Goal: Task Accomplishment & Management: Manage account settings

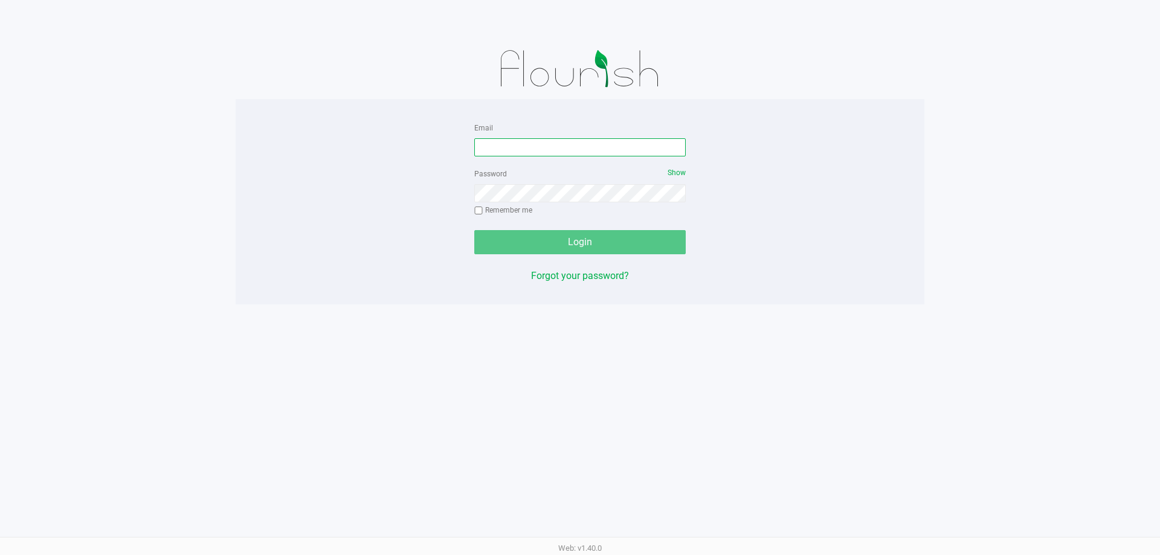
click at [525, 149] on input "Email" at bounding box center [580, 147] width 212 height 18
type input "[EMAIL_ADDRESS][DOMAIN_NAME]"
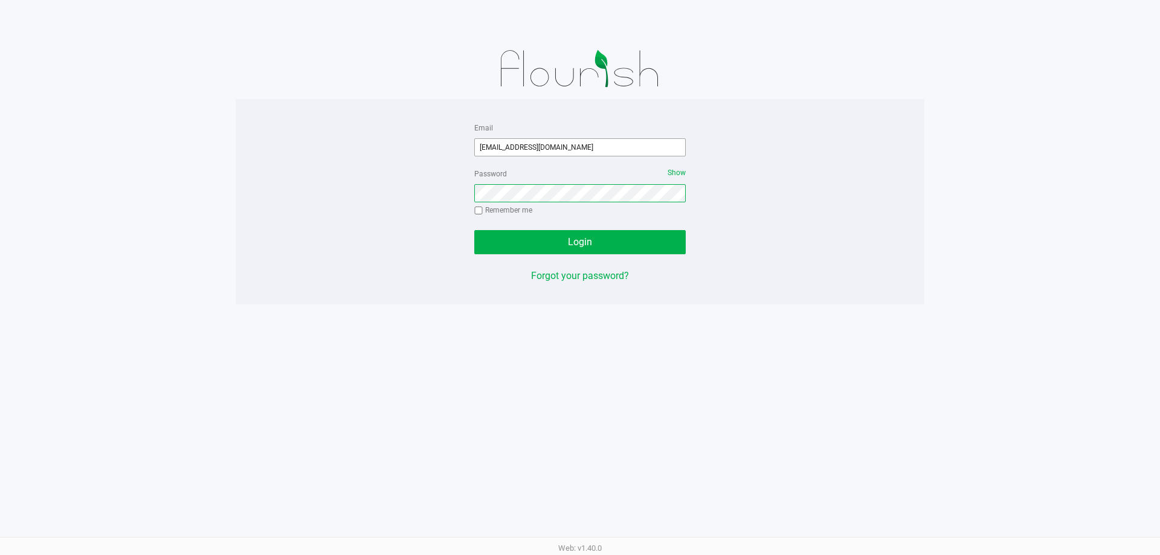
click at [474, 230] on button "Login" at bounding box center [580, 242] width 212 height 24
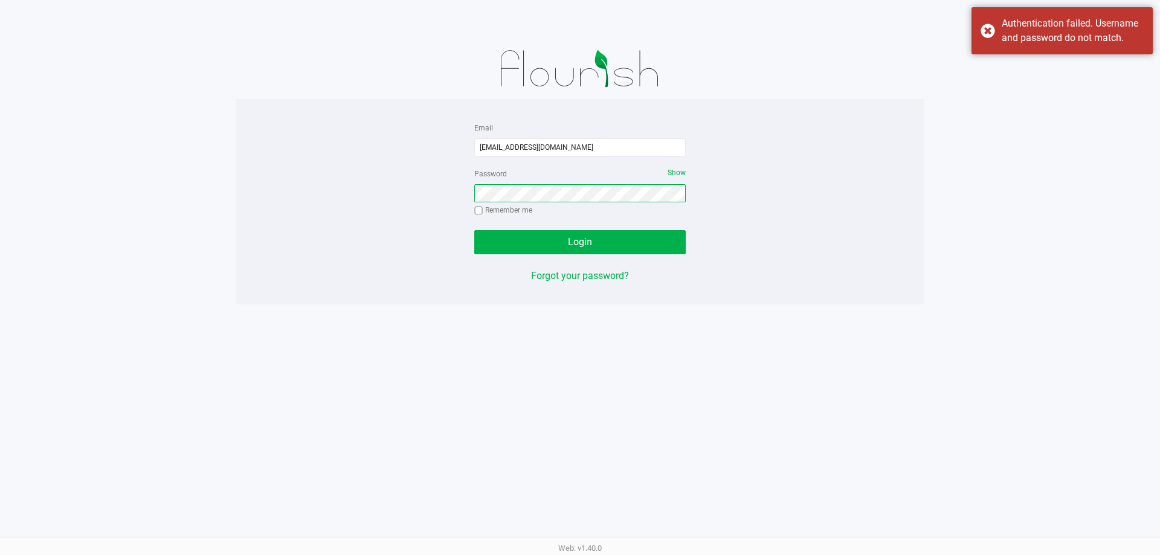
click at [474, 230] on button "Login" at bounding box center [580, 242] width 212 height 24
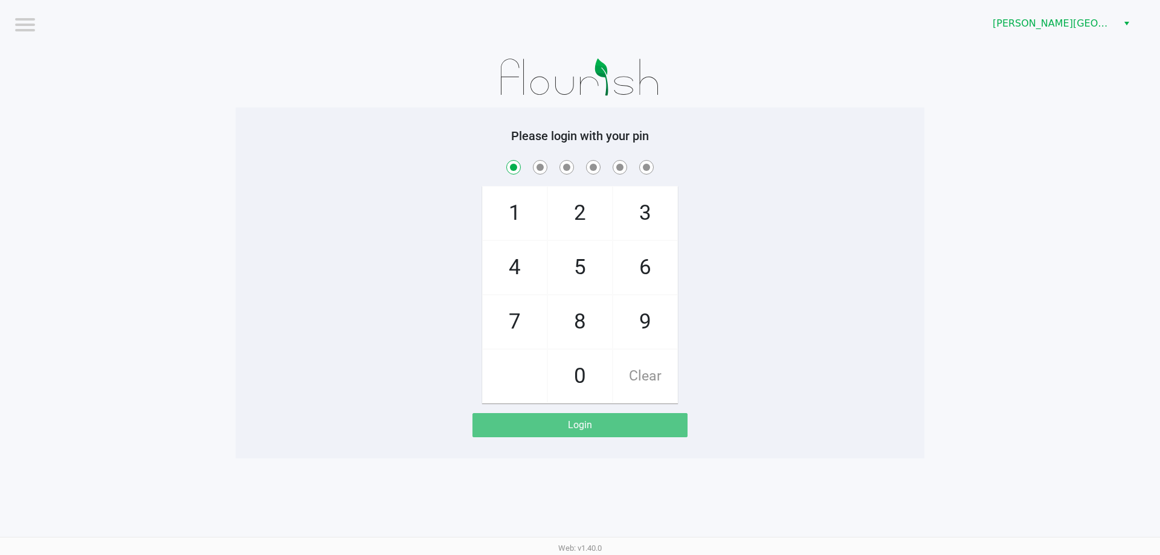
checkbox input "true"
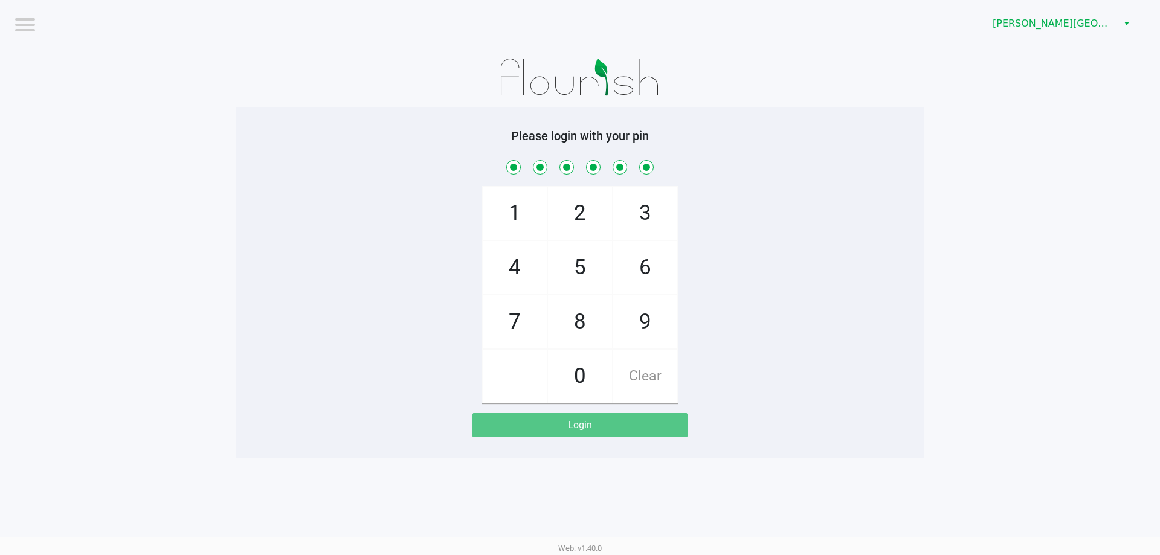
checkbox input "true"
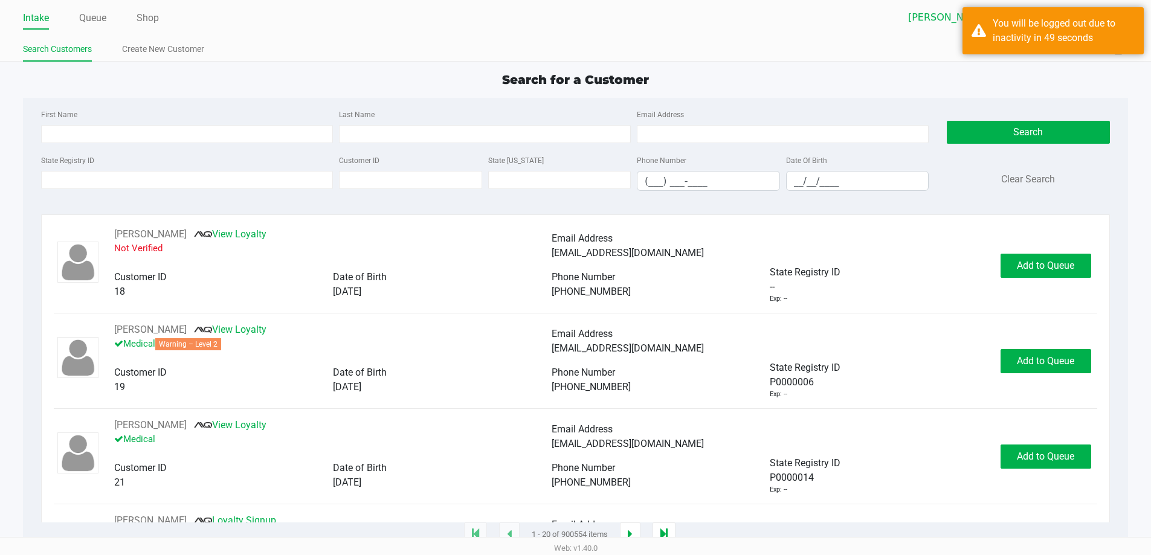
click at [74, 190] on div "State Registry ID" at bounding box center [187, 172] width 298 height 38
click at [66, 181] on input "State Registry ID" at bounding box center [187, 180] width 292 height 18
type input "p8hk"
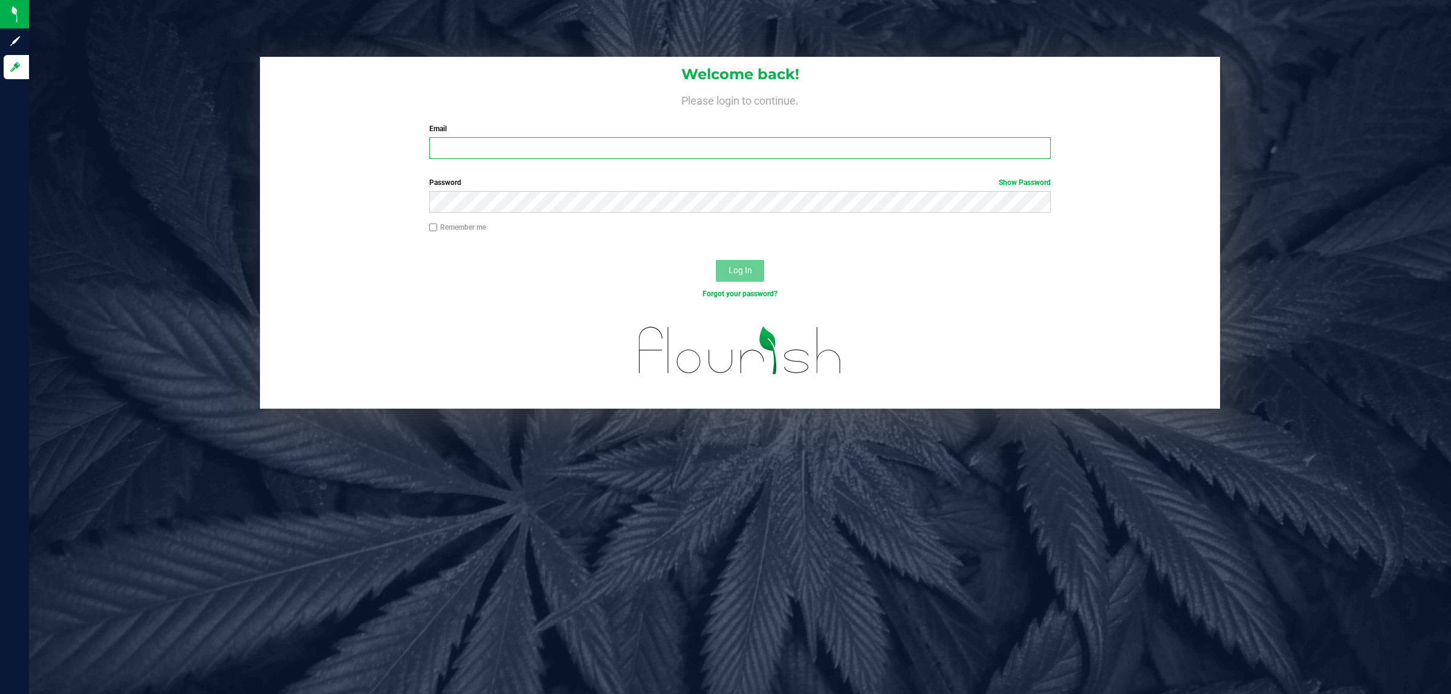
click at [606, 156] on input "Email" at bounding box center [740, 148] width 622 height 22
type input "[EMAIL_ADDRESS][DOMAIN_NAME]"
click at [716, 260] on button "Log In" at bounding box center [740, 271] width 48 height 22
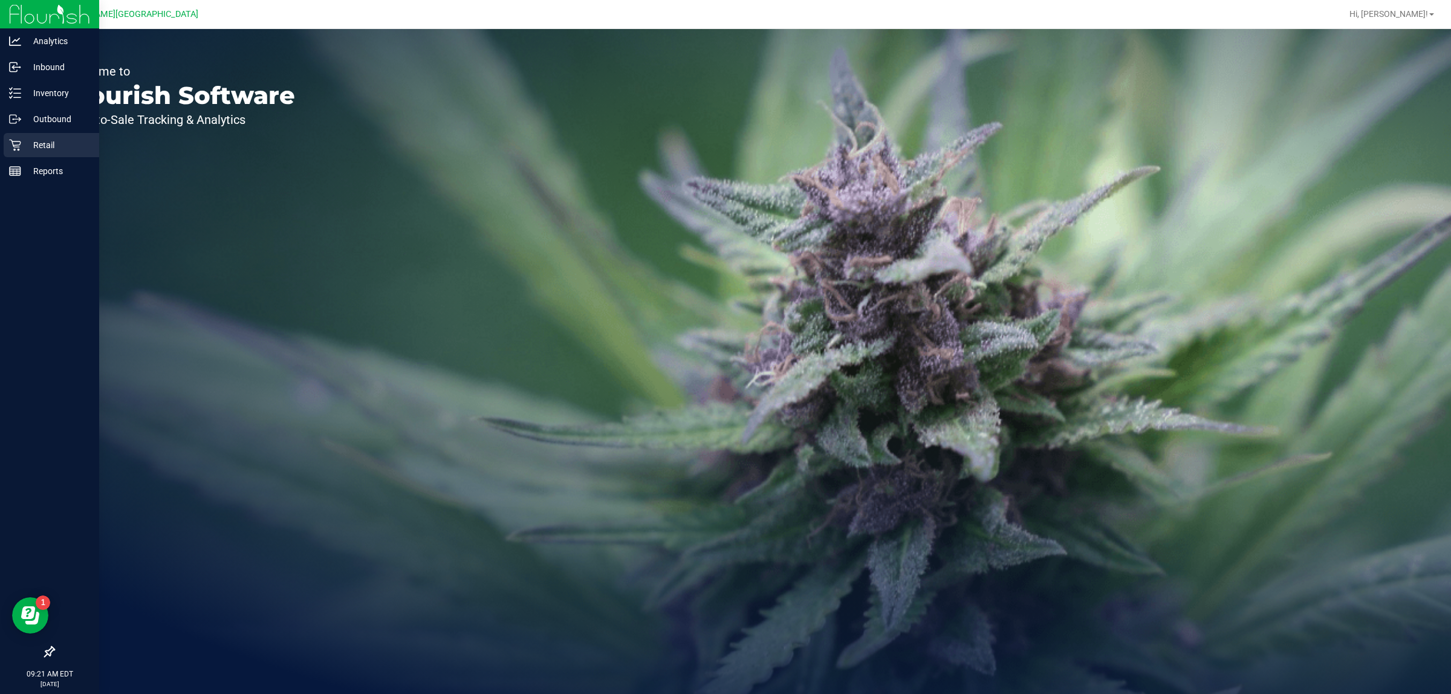
click at [29, 152] on div "Retail" at bounding box center [51, 145] width 95 height 24
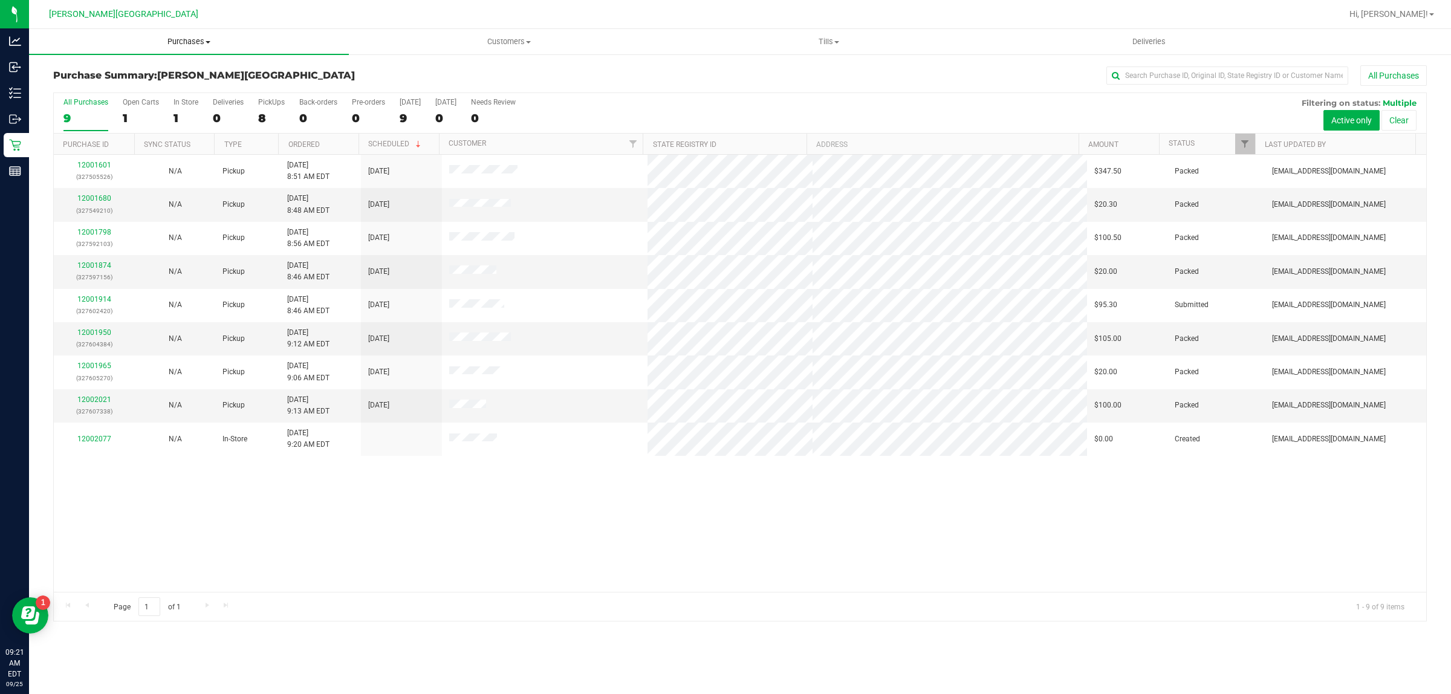
click at [209, 41] on span at bounding box center [207, 42] width 5 height 2
click at [77, 89] on span "Fulfillment" at bounding box center [66, 87] width 75 height 10
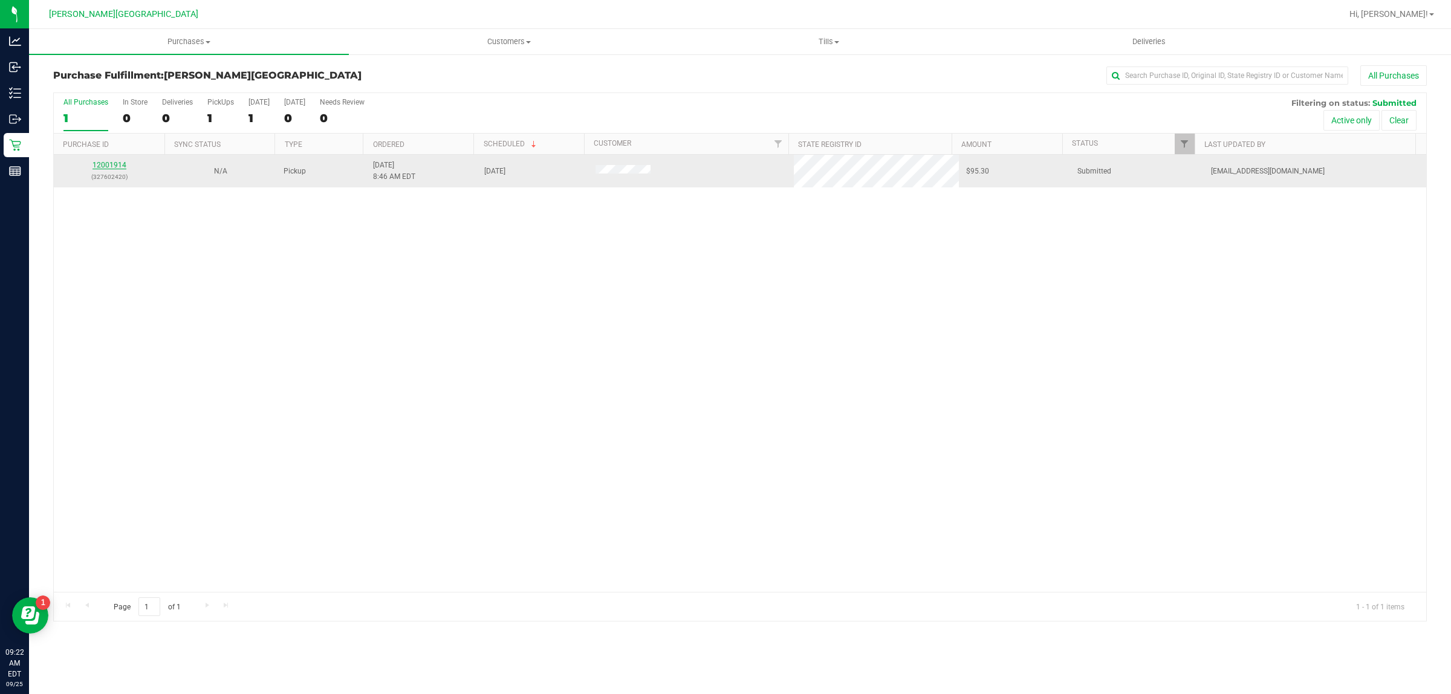
click at [102, 168] on link "12001914" at bounding box center [109, 165] width 34 height 8
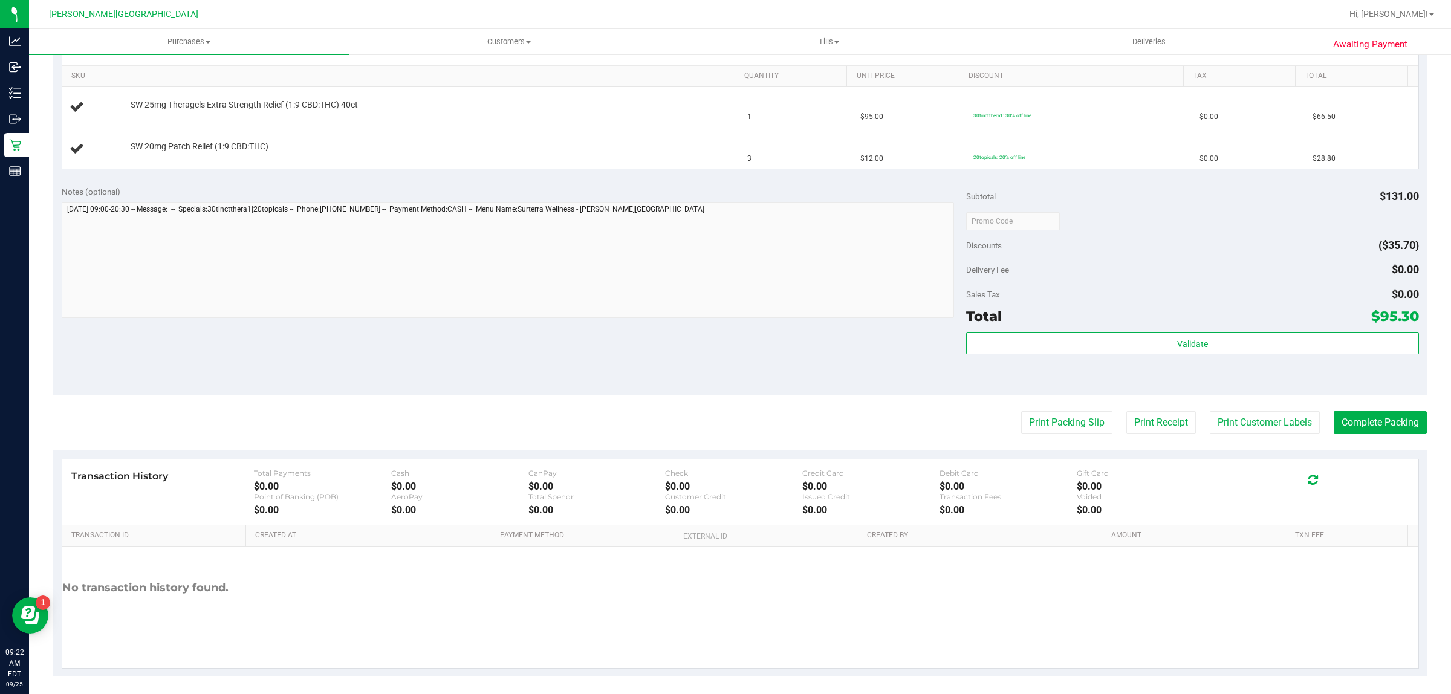
scroll to position [302, 0]
click at [1058, 418] on button "Print Packing Slip" at bounding box center [1066, 420] width 91 height 23
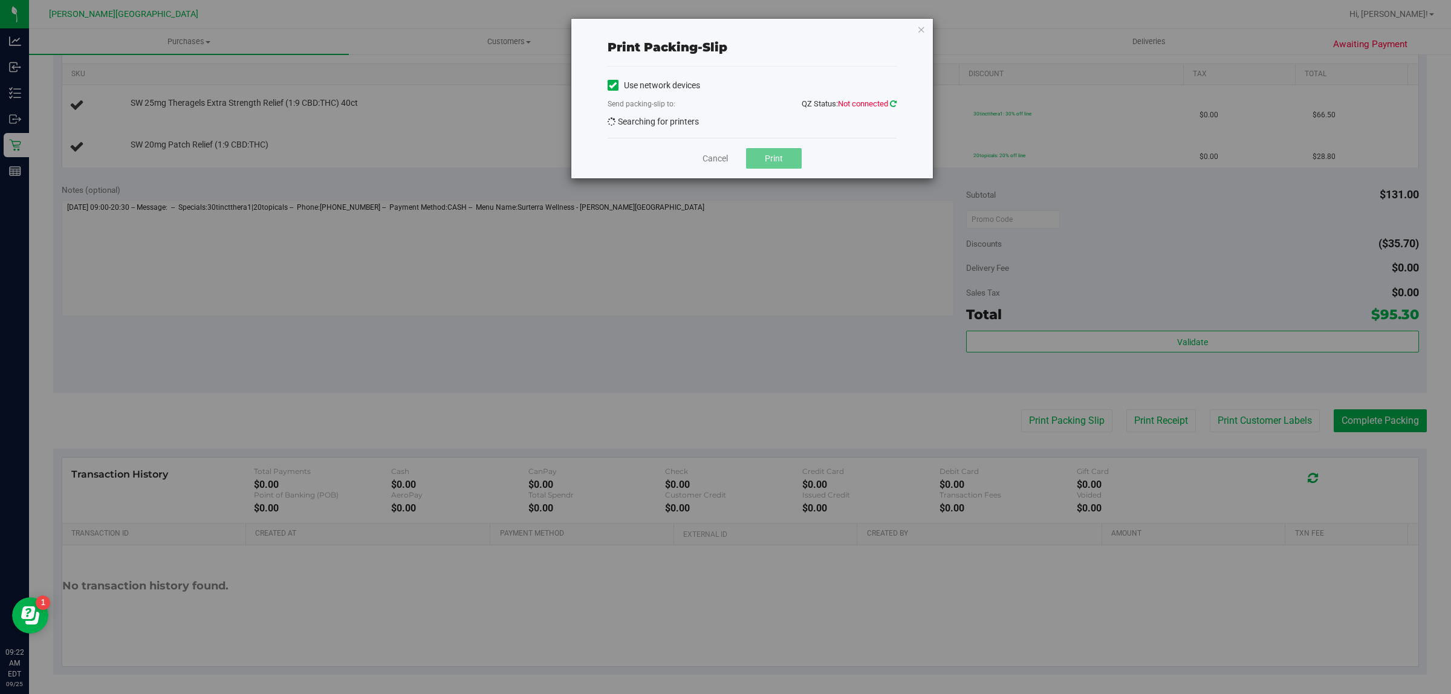
click at [892, 100] on icon at bounding box center [893, 104] width 7 height 8
click at [896, 103] on div "Print packing-slip Use network devices Send packing-slip to: QZ Status: Not con…" at bounding box center [751, 99] width 361 height 160
click at [890, 102] on icon at bounding box center [893, 104] width 7 height 8
click at [890, 108] on link at bounding box center [893, 103] width 7 height 9
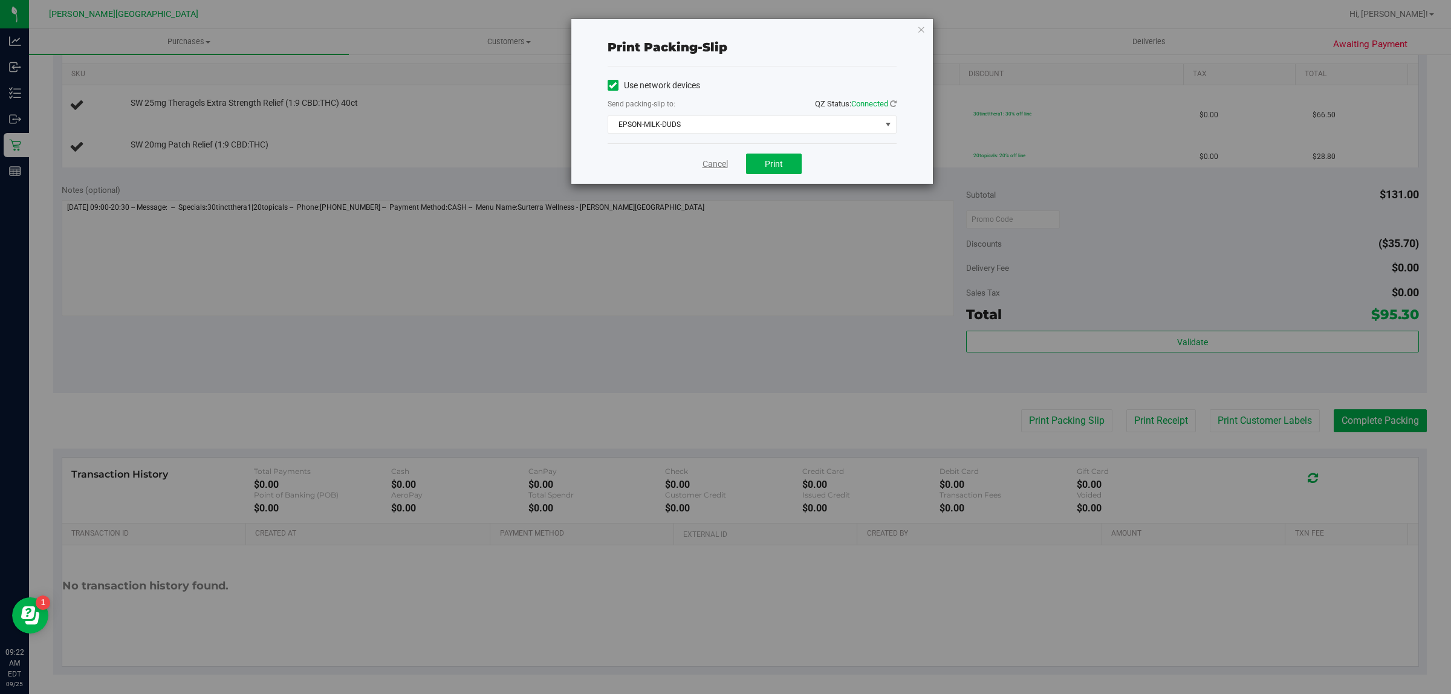
click at [706, 160] on link "Cancel" at bounding box center [714, 164] width 25 height 13
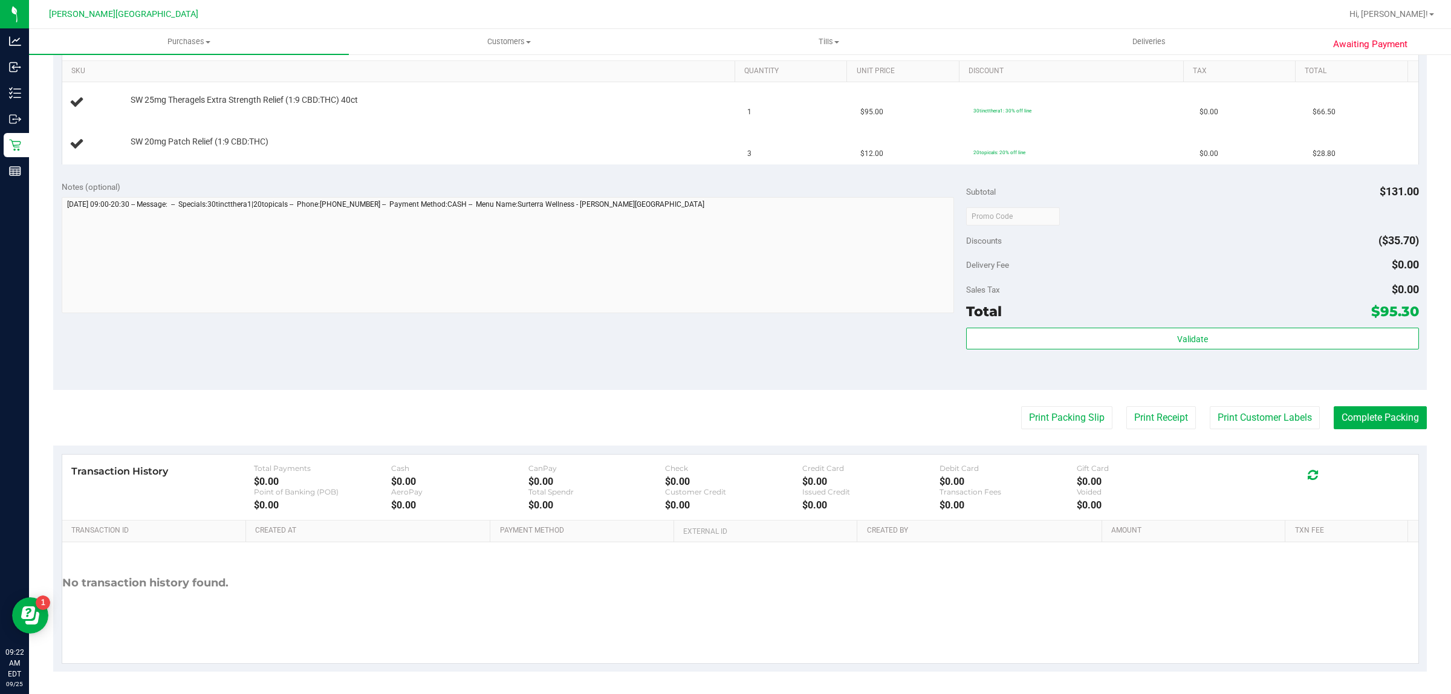
scroll to position [306, 0]
click at [1055, 412] on button "Print Packing Slip" at bounding box center [1066, 417] width 91 height 23
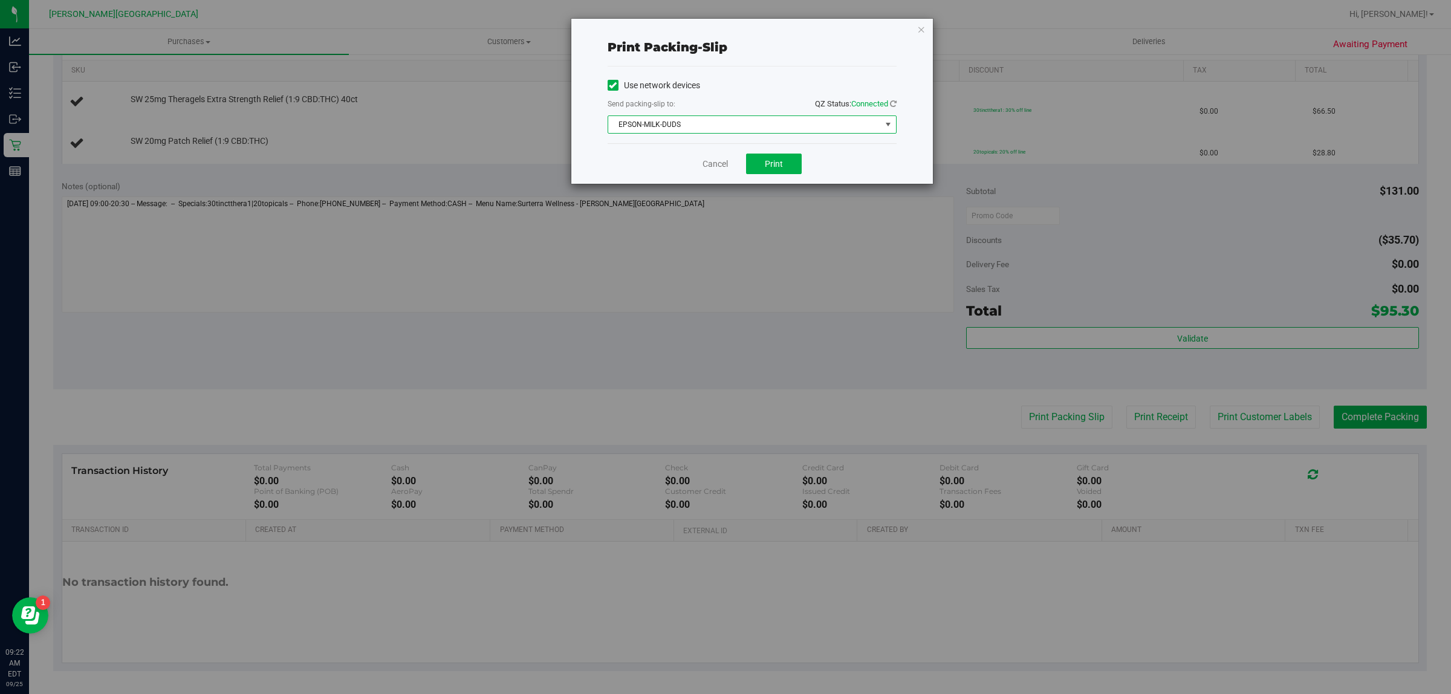
click at [688, 123] on span "EPSON-MILK-DUDS" at bounding box center [744, 124] width 273 height 17
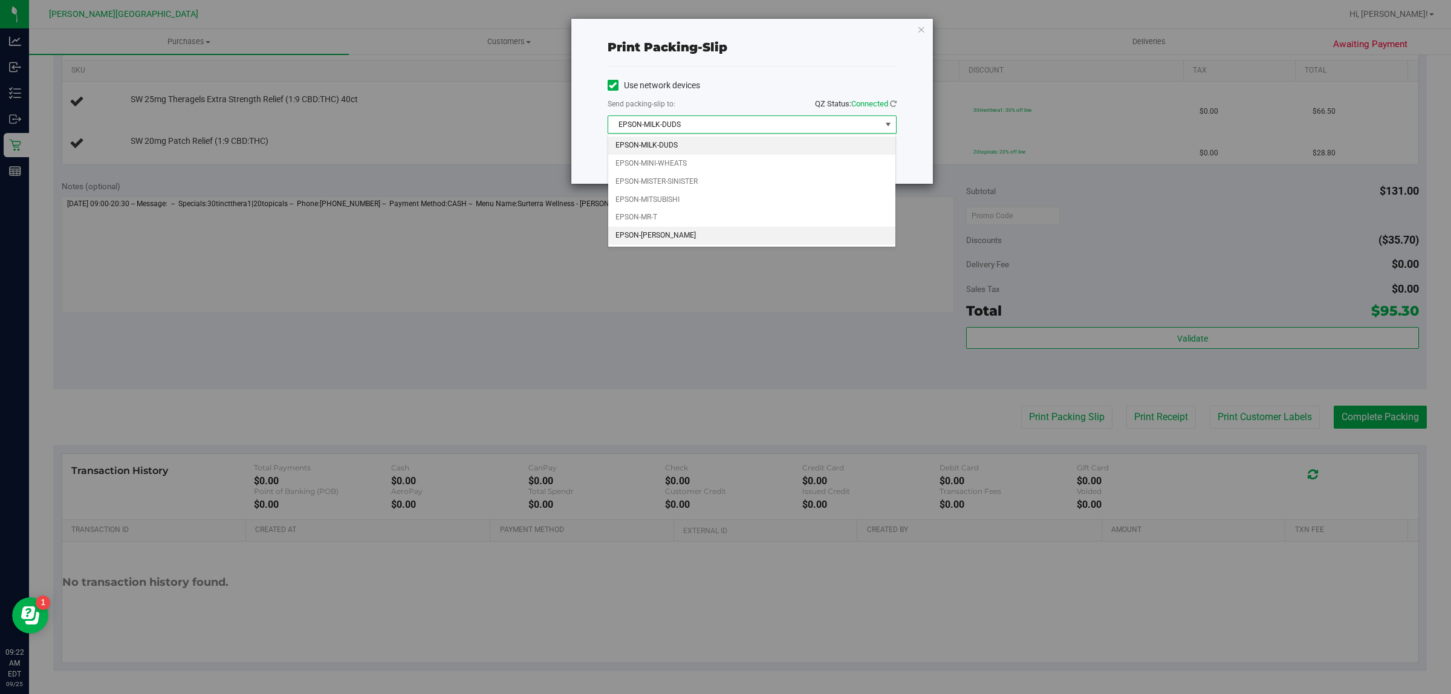
click at [664, 241] on li "EPSON-NASH-TAYLOR" at bounding box center [752, 236] width 288 height 18
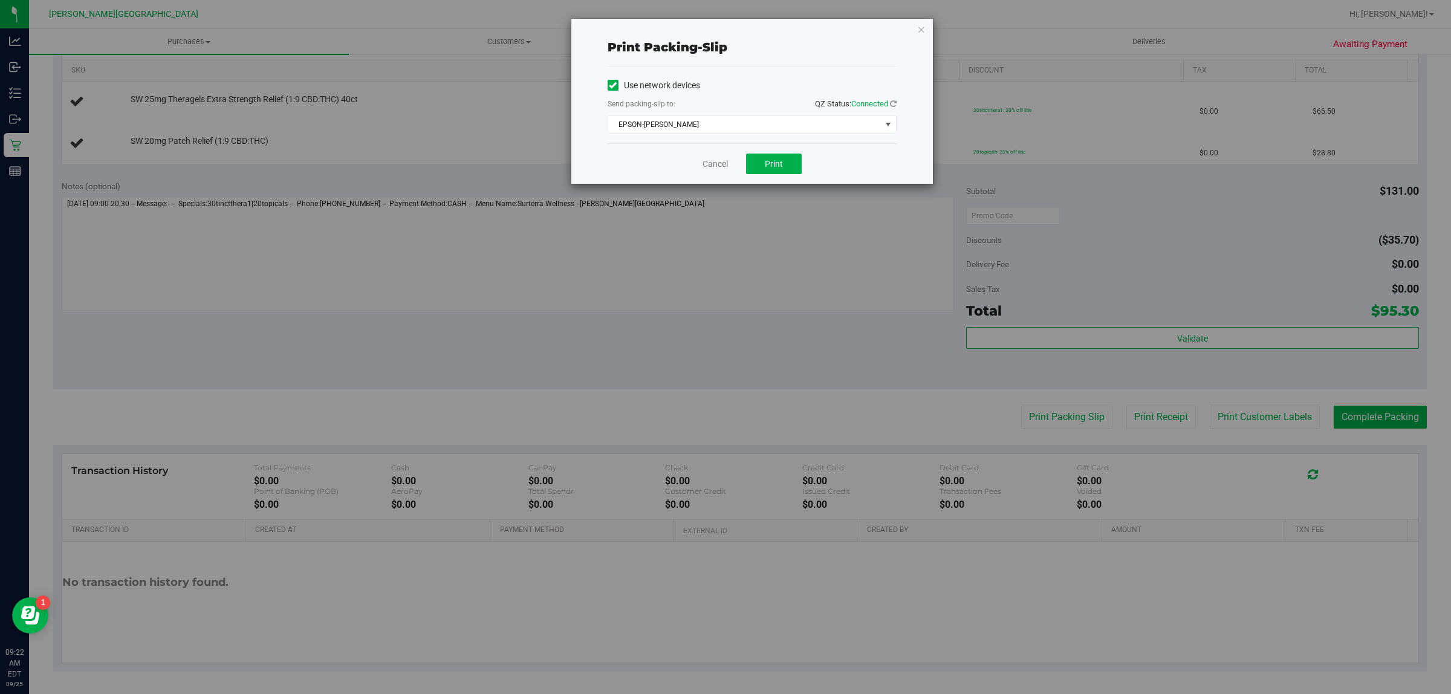
click at [775, 152] on div "Cancel Print" at bounding box center [751, 163] width 289 height 40
click at [766, 171] on button "Print" at bounding box center [774, 164] width 56 height 21
click at [717, 161] on link "Cancel" at bounding box center [714, 164] width 25 height 13
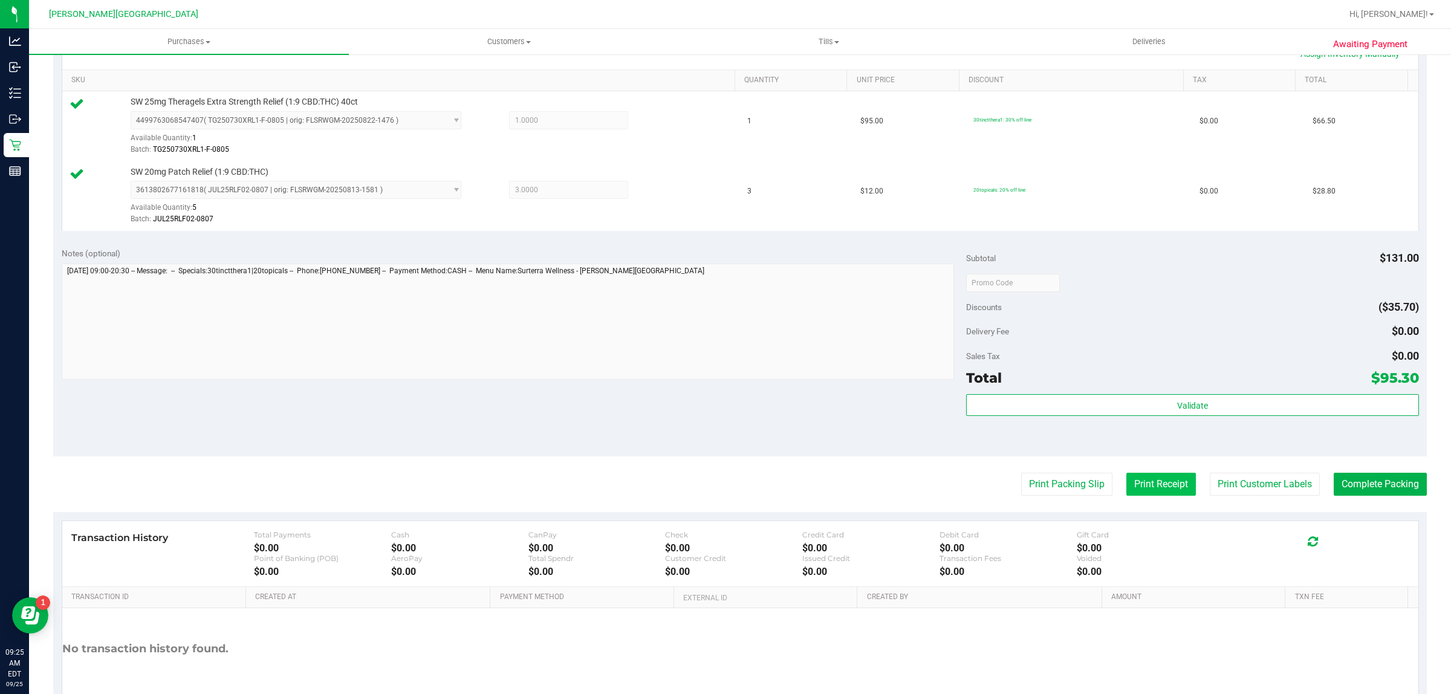
scroll to position [364, 0]
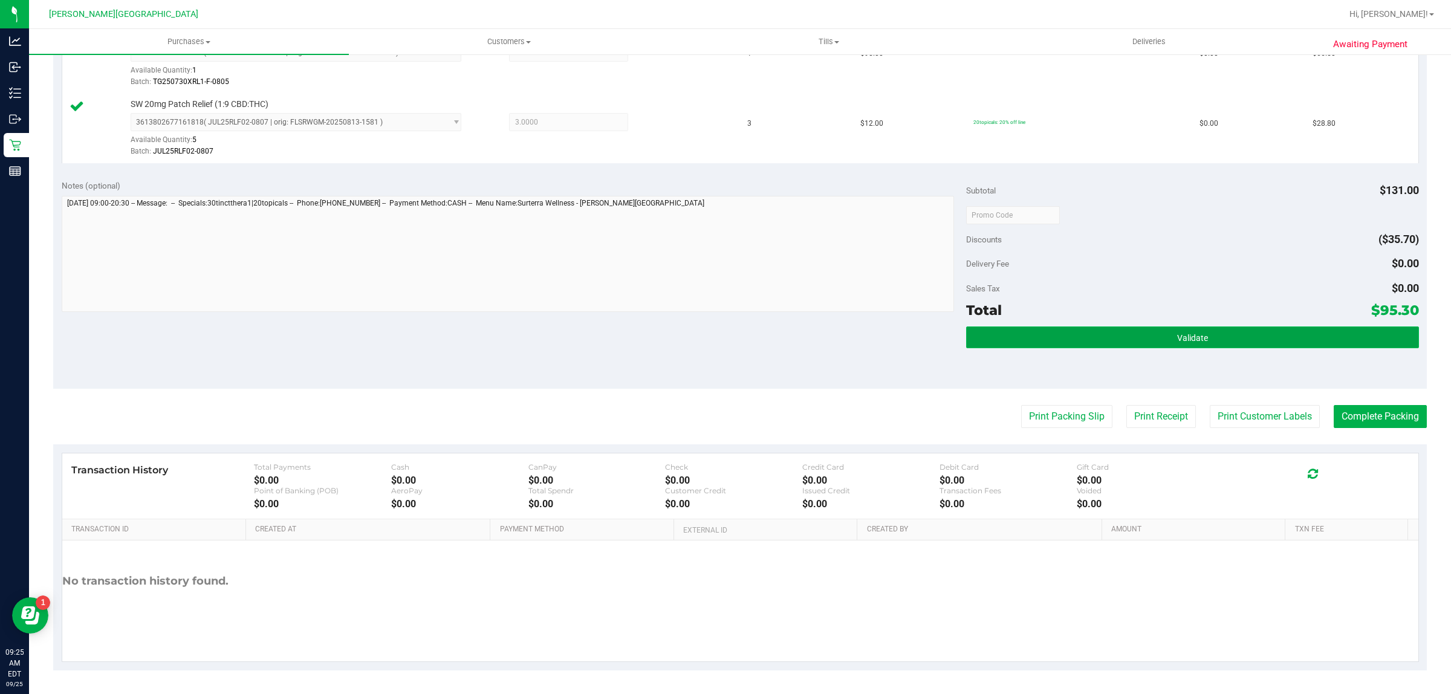
click at [1148, 336] on button "Validate" at bounding box center [1192, 337] width 452 height 22
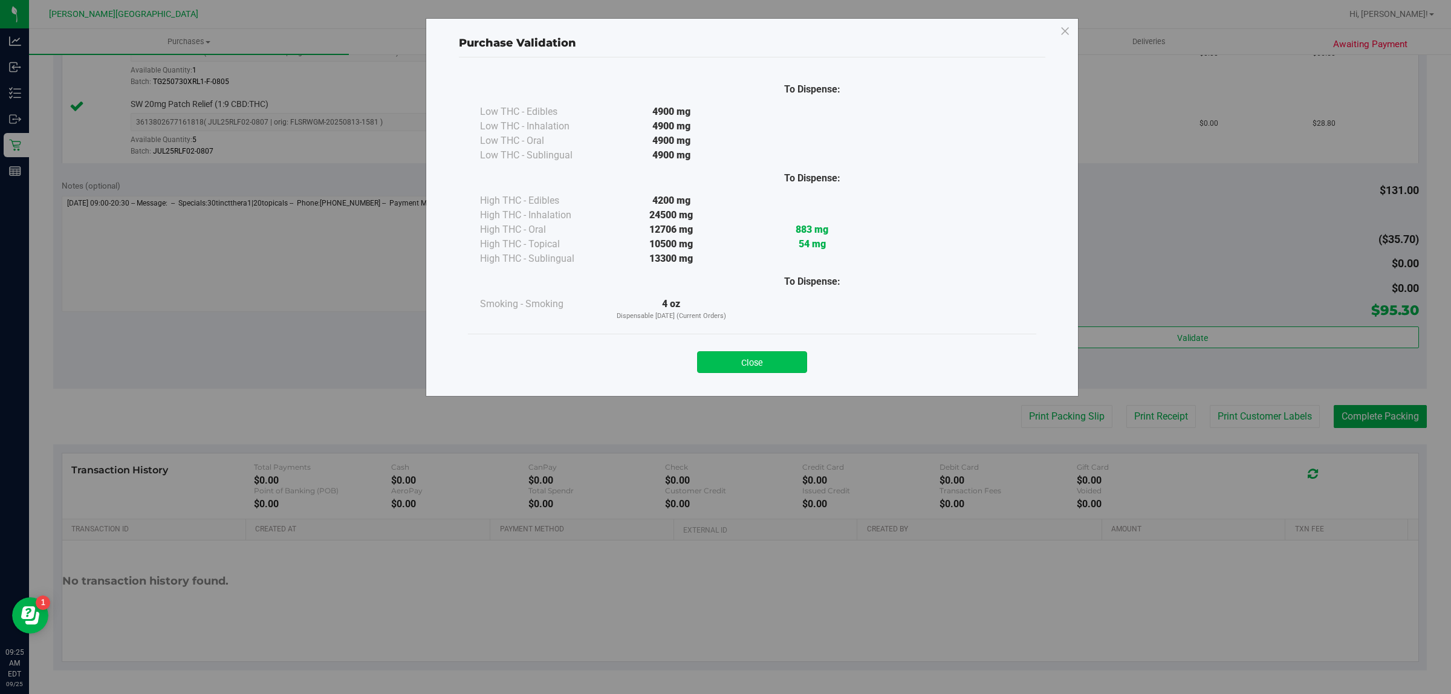
click at [722, 372] on button "Close" at bounding box center [752, 362] width 110 height 22
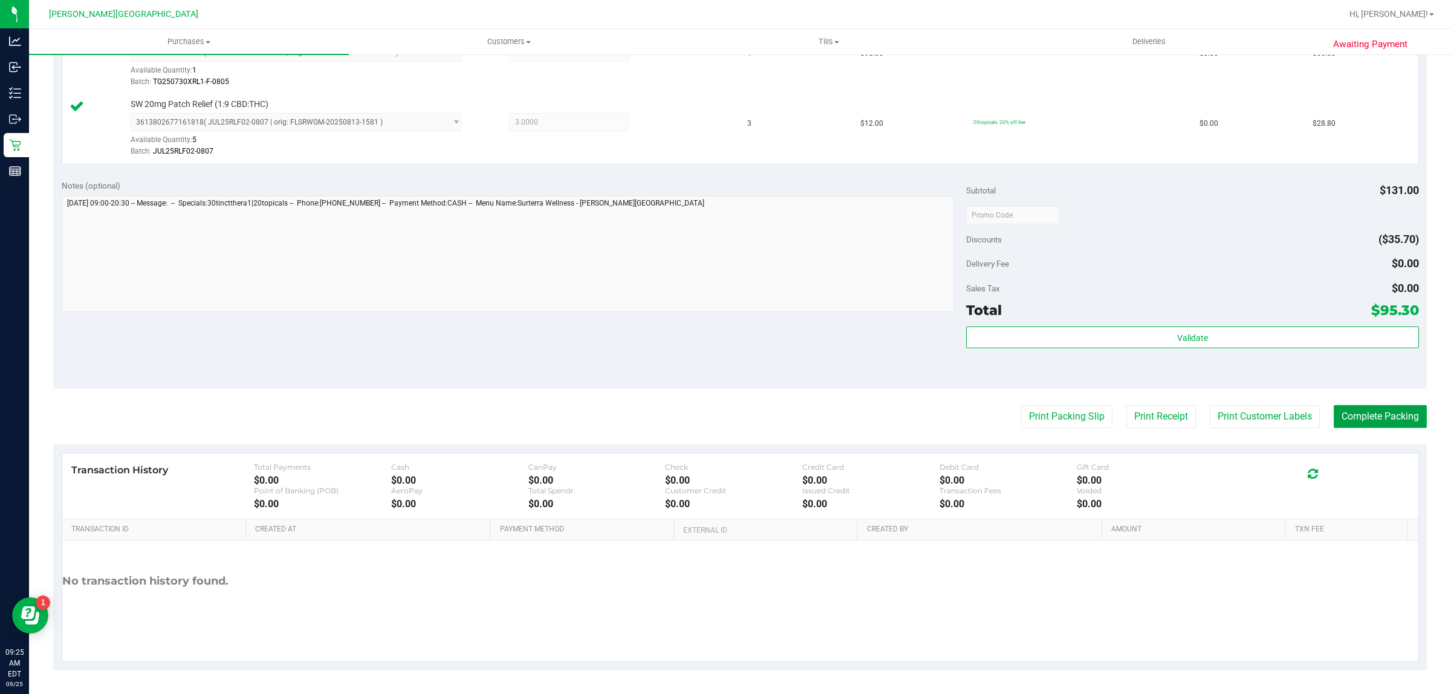
click at [1397, 415] on button "Complete Packing" at bounding box center [1379, 416] width 93 height 23
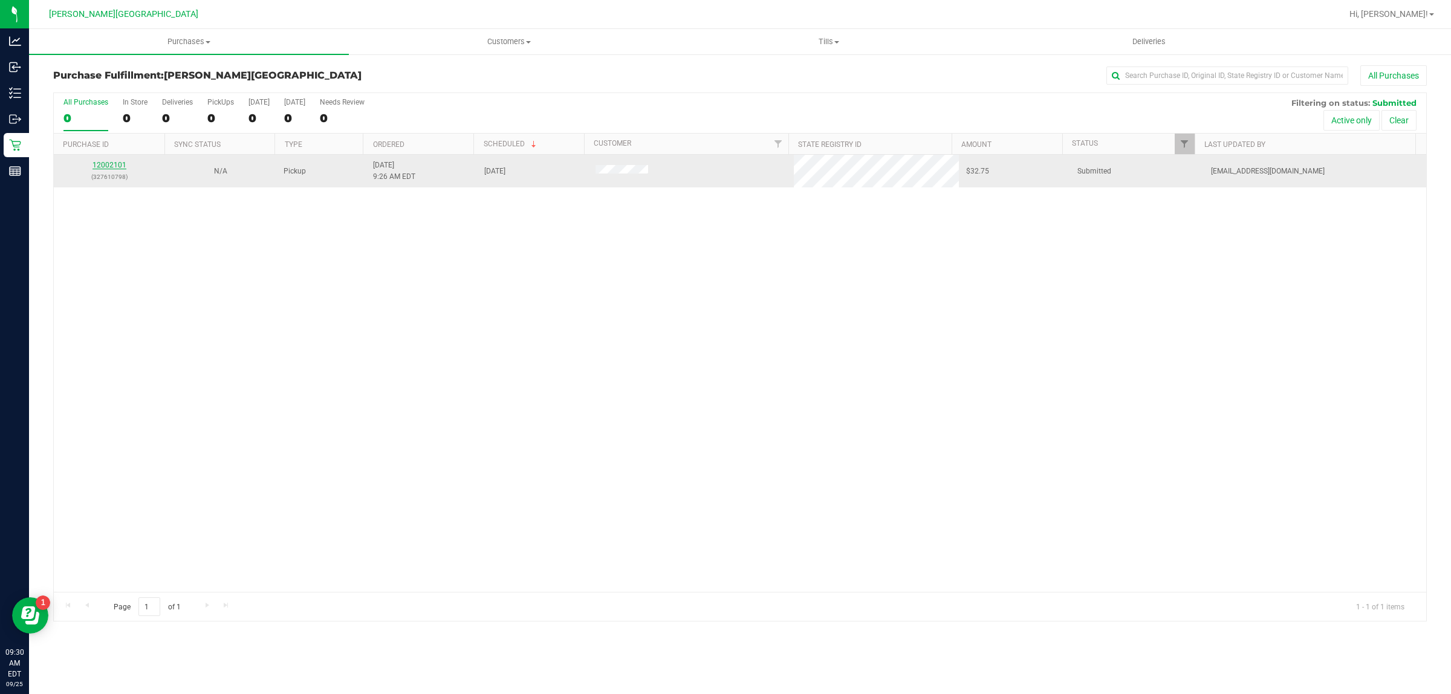
click at [105, 169] on link "12002101" at bounding box center [109, 165] width 34 height 8
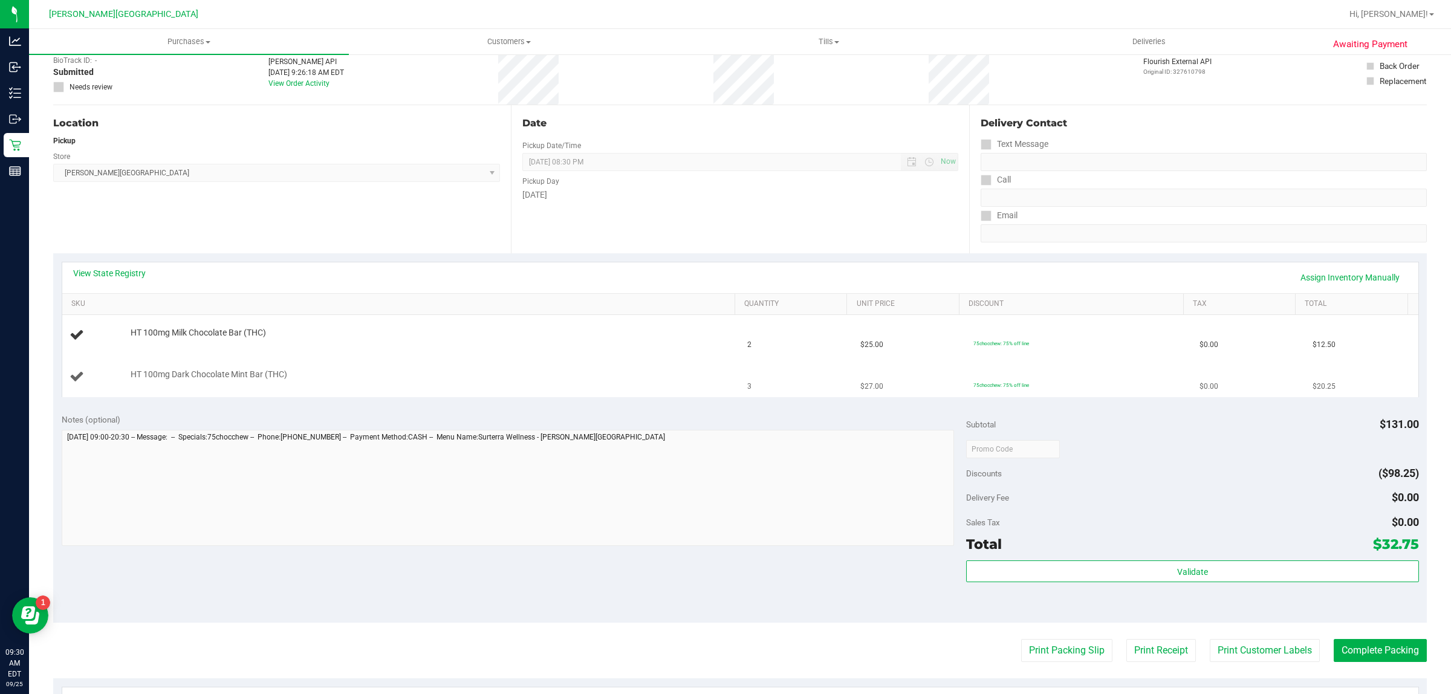
scroll to position [227, 0]
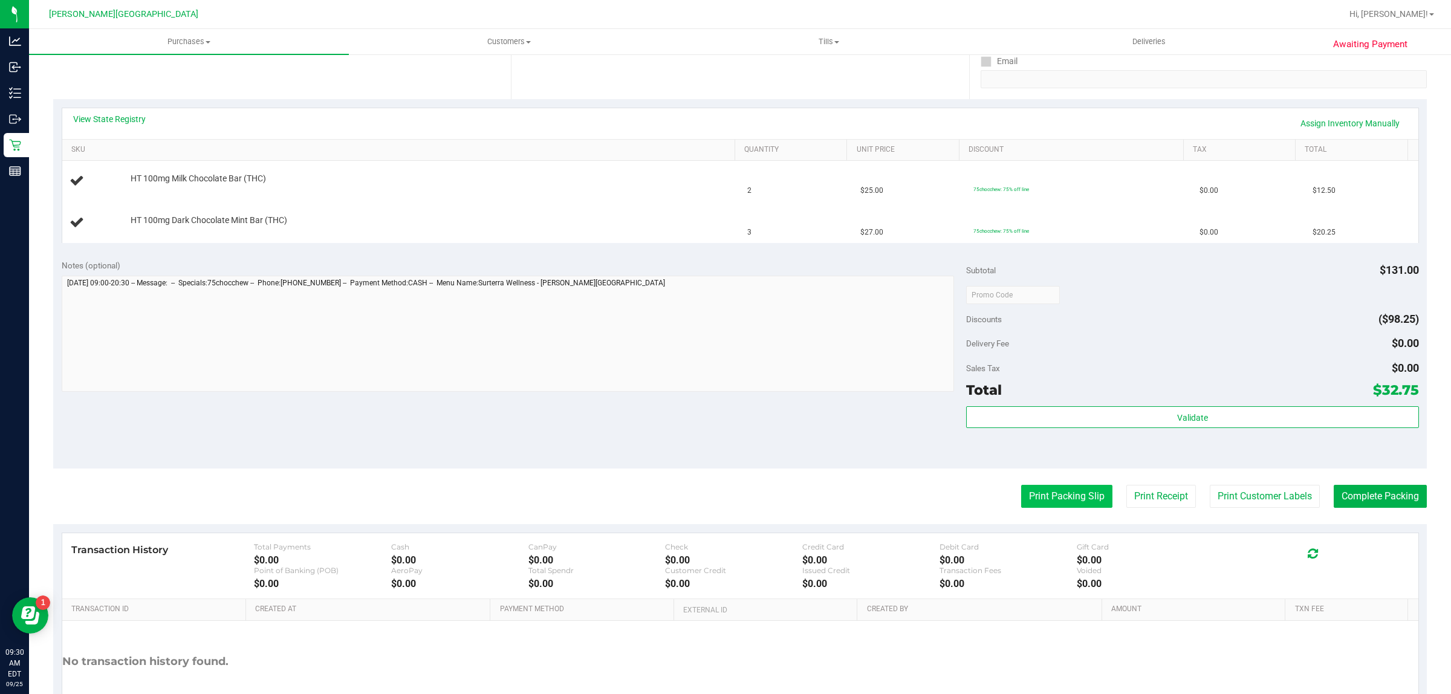
click at [1026, 500] on button "Print Packing Slip" at bounding box center [1066, 496] width 91 height 23
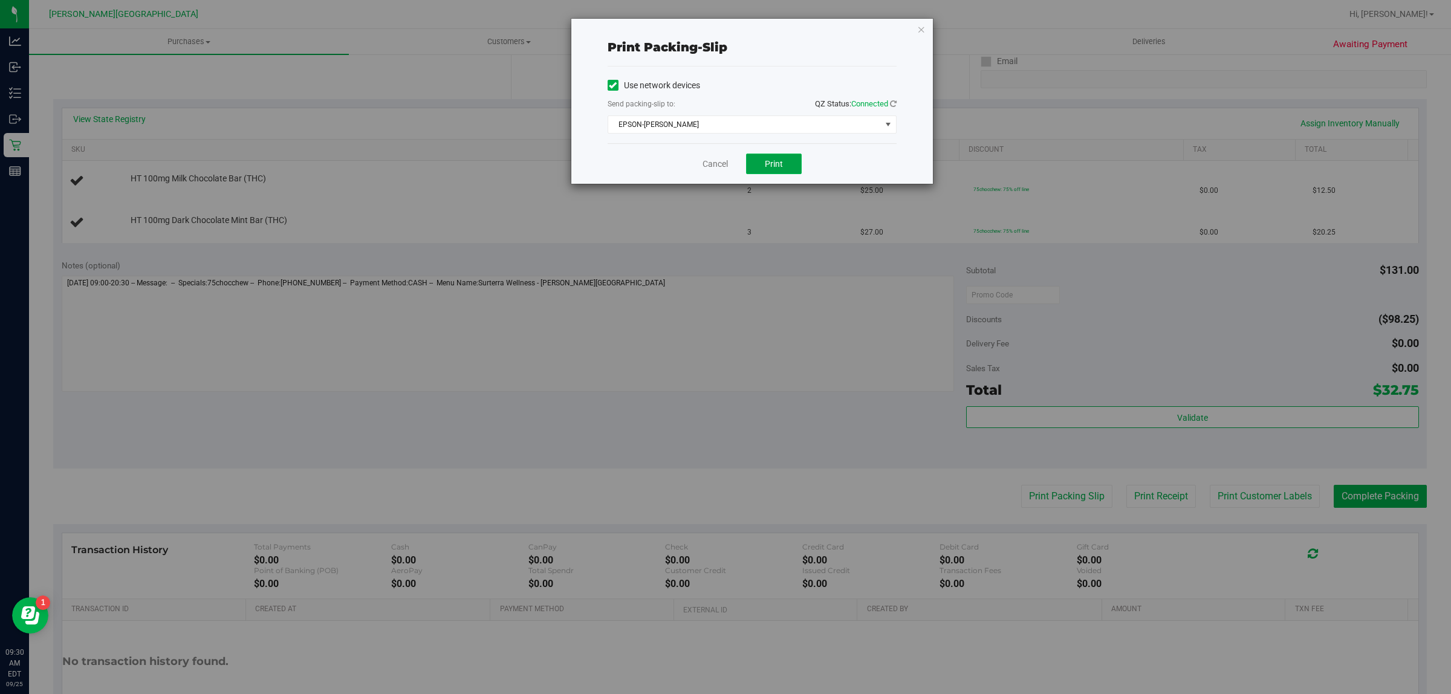
click at [781, 168] on span "Print" at bounding box center [774, 164] width 18 height 10
click at [710, 170] on link "Cancel" at bounding box center [714, 164] width 25 height 13
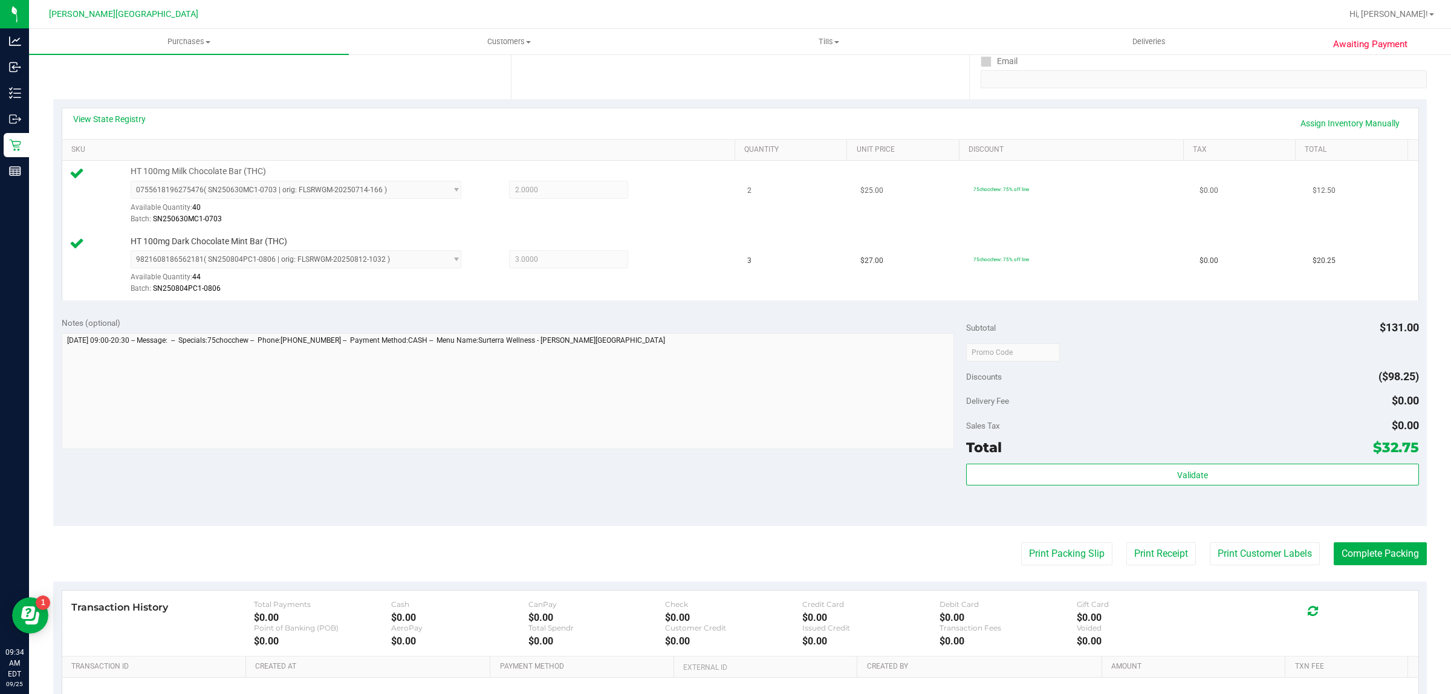
scroll to position [364, 0]
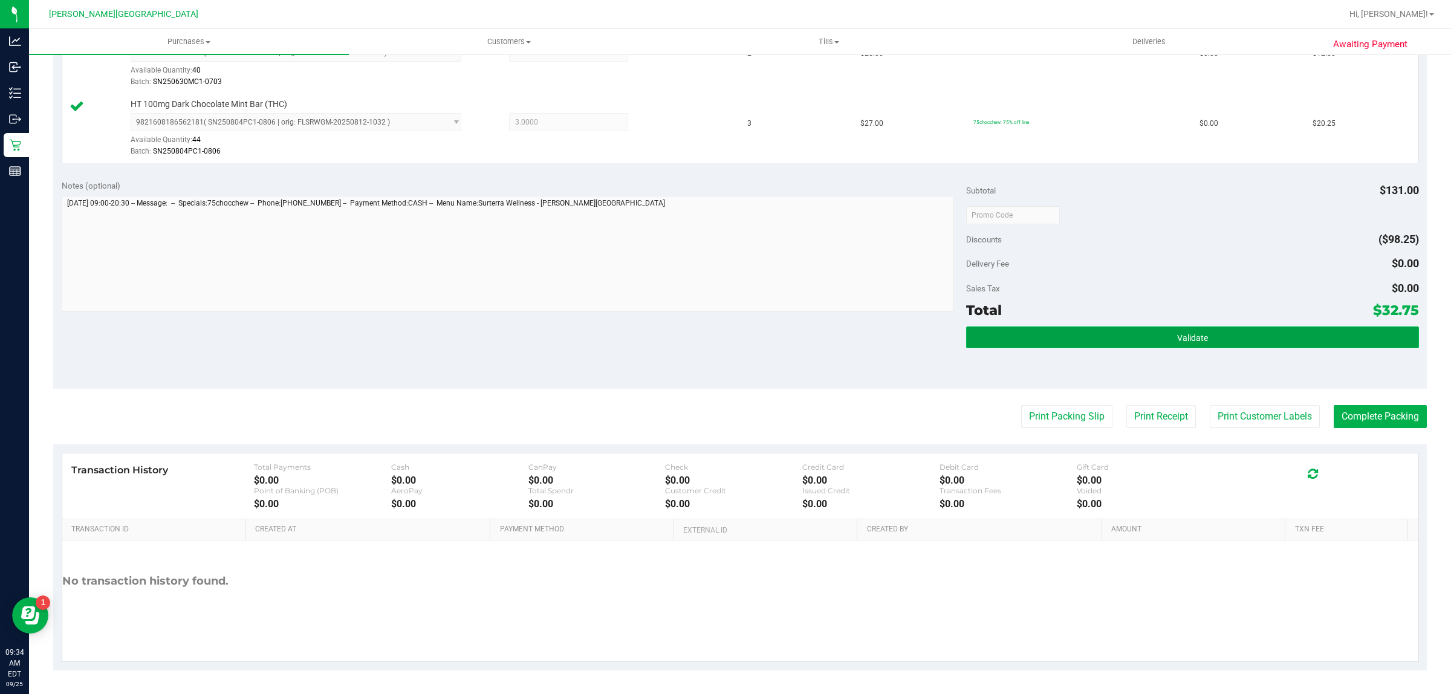
click at [1270, 336] on button "Validate" at bounding box center [1192, 337] width 452 height 22
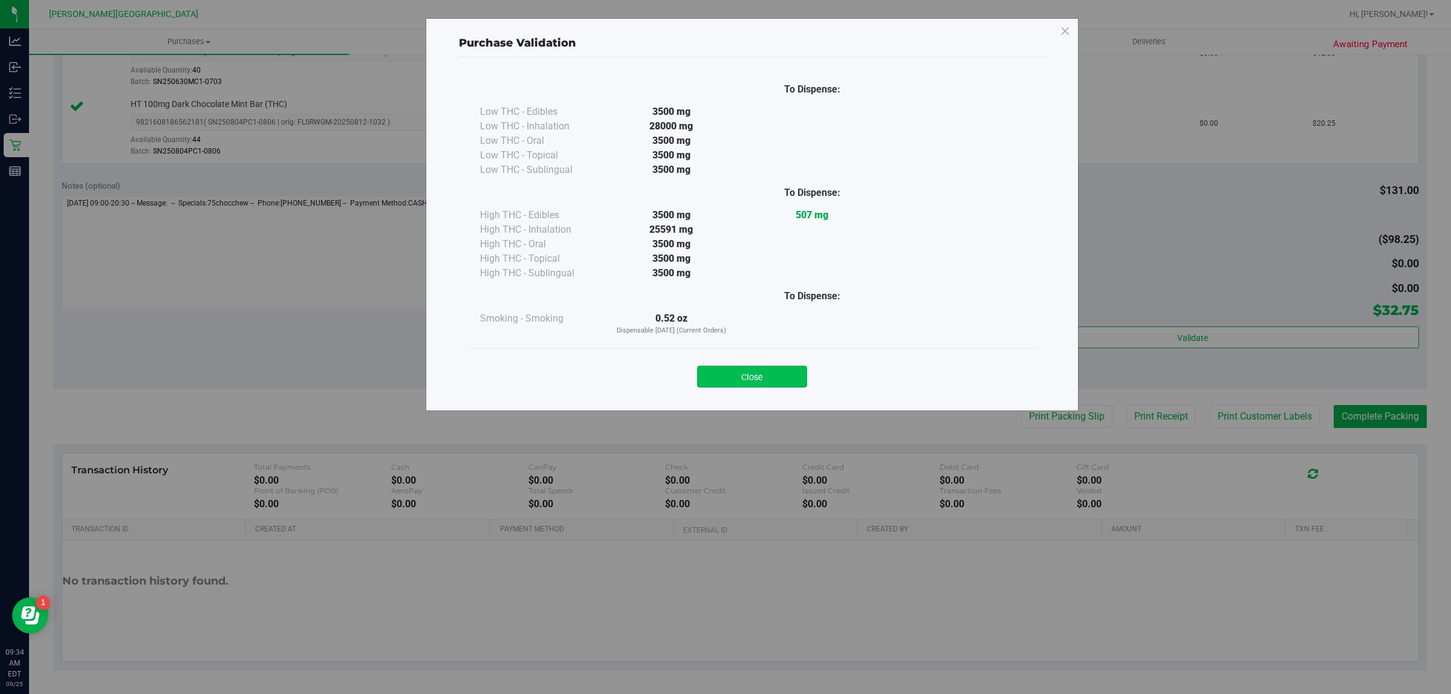
click at [765, 371] on button "Close" at bounding box center [752, 377] width 110 height 22
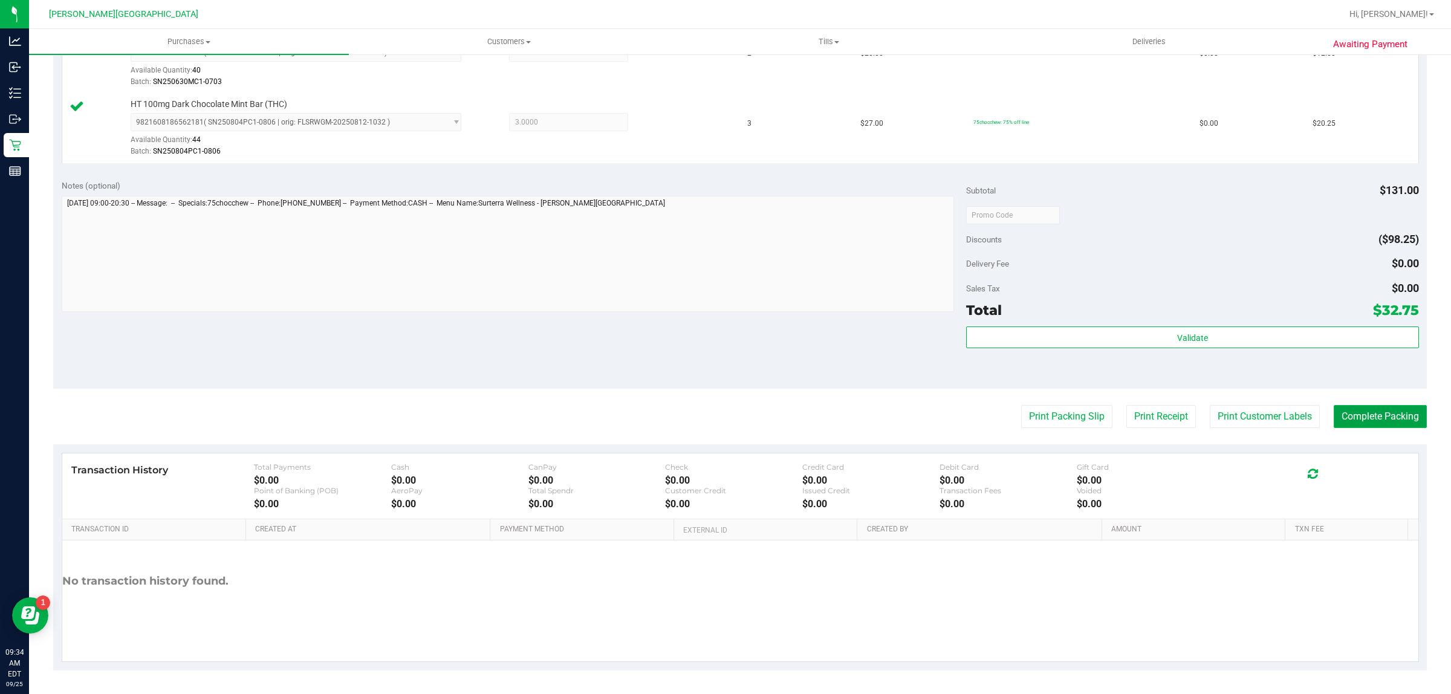
click at [1357, 424] on button "Complete Packing" at bounding box center [1379, 416] width 93 height 23
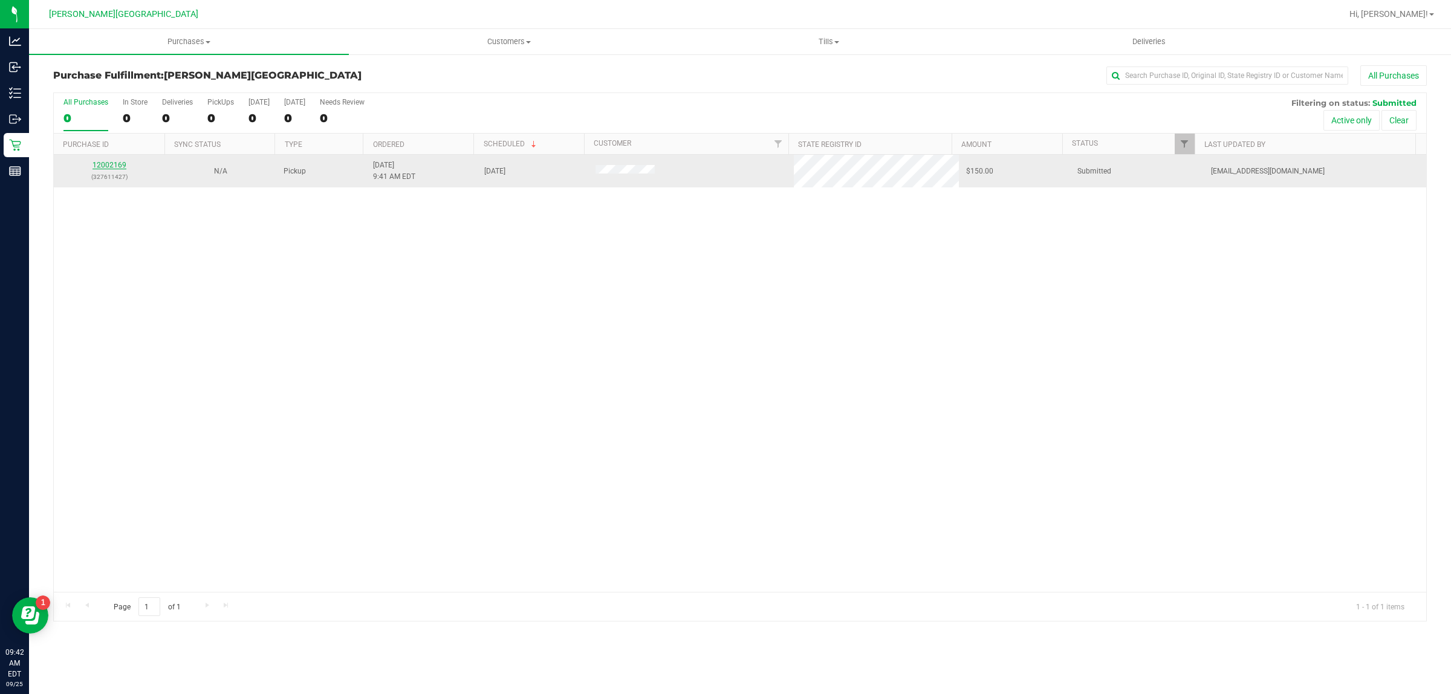
click at [106, 162] on link "12002169" at bounding box center [109, 165] width 34 height 8
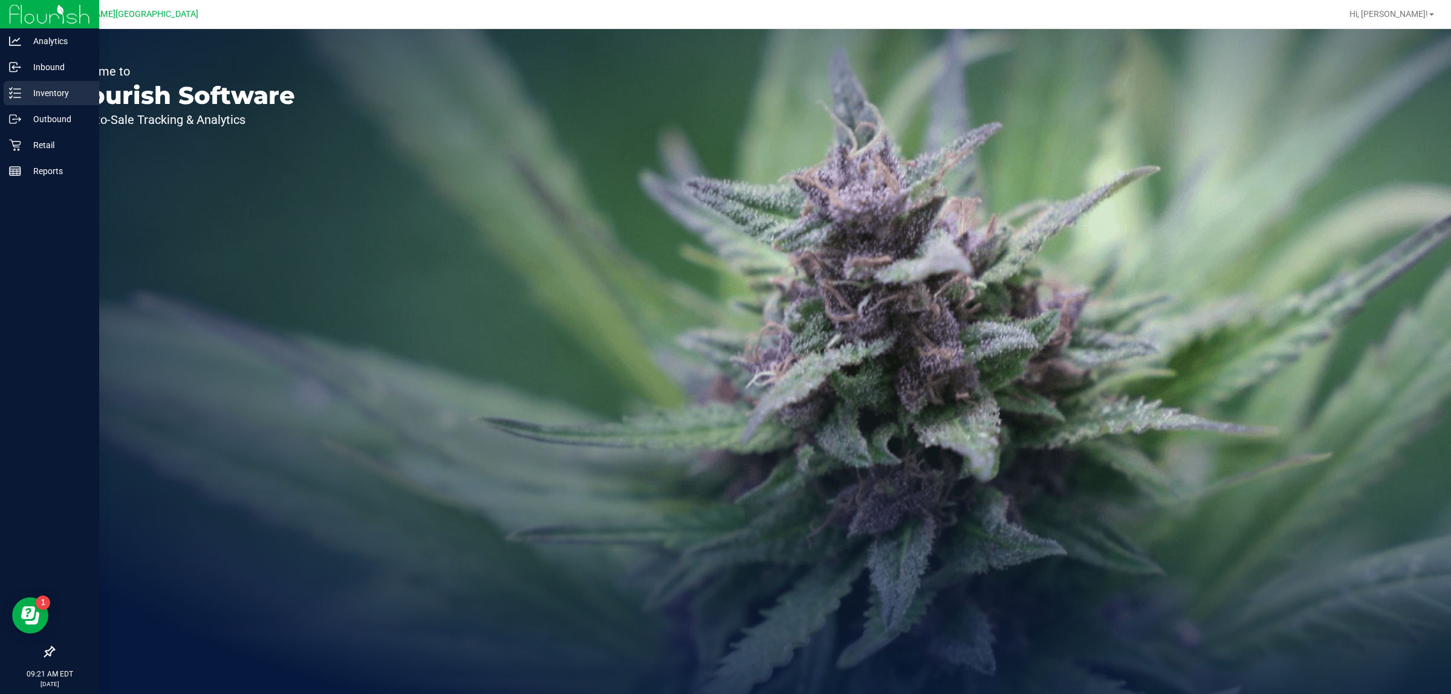
click at [50, 95] on p "Inventory" at bounding box center [57, 93] width 73 height 15
